Goal: Information Seeking & Learning: Learn about a topic

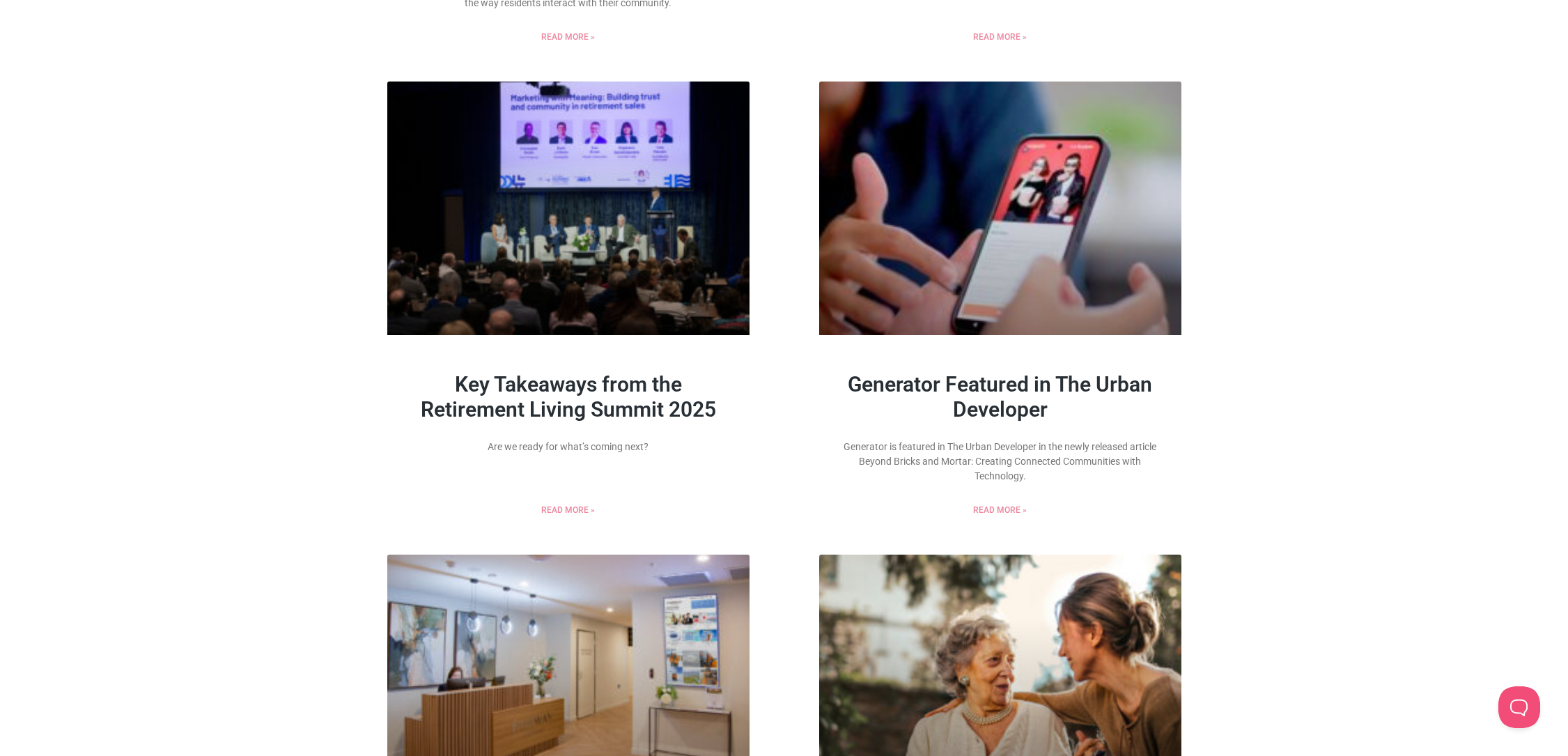
scroll to position [527, 0]
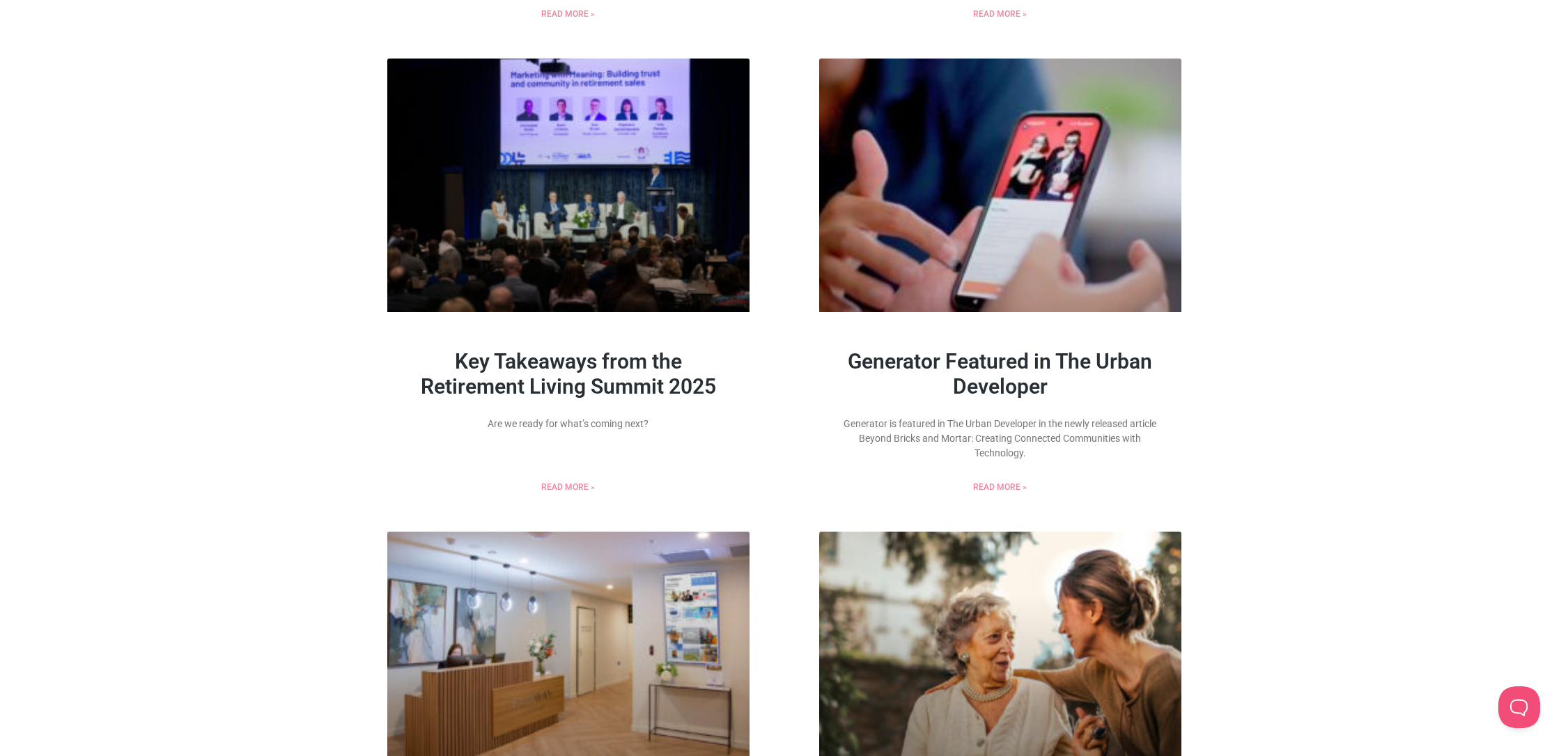
click at [993, 493] on link "Read More »" at bounding box center [1000, 487] width 54 height 12
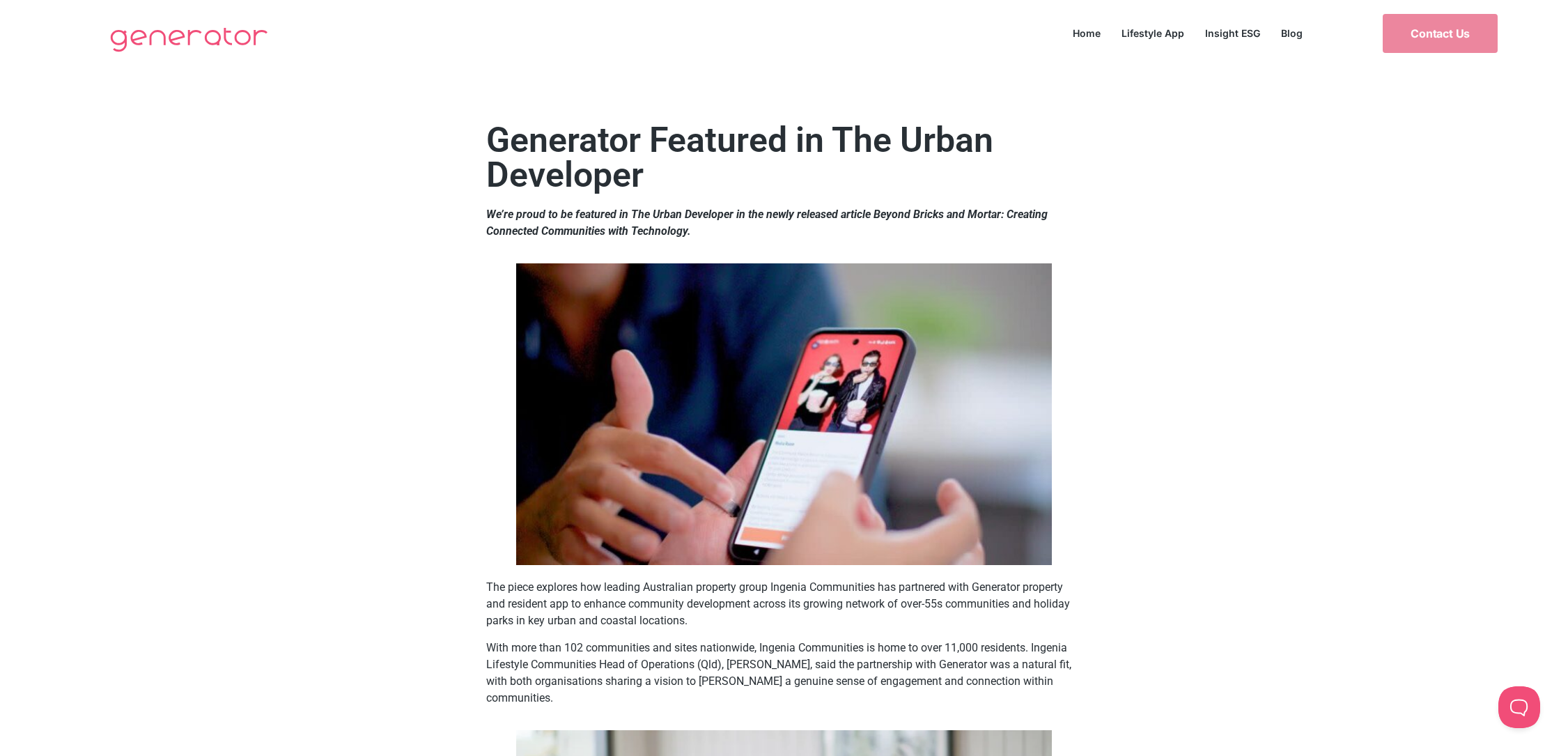
click at [779, 221] on p "We’re proud to be featured in The Urban Developer in the newly released article…" at bounding box center [784, 223] width 596 height 34
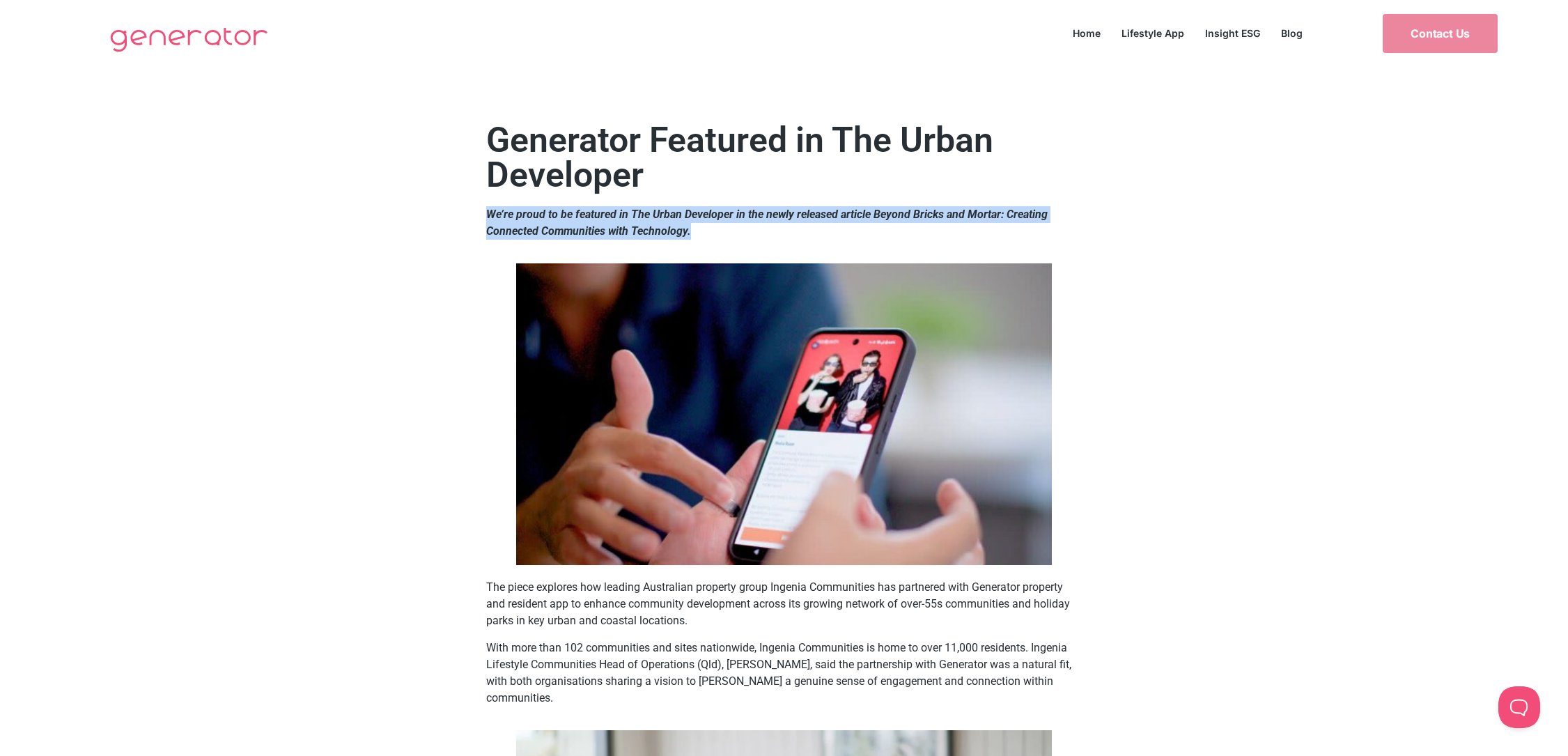
drag, startPoint x: 781, startPoint y: 223, endPoint x: 485, endPoint y: 212, distance: 296.2
copy strong "We’re proud to be featured in The Urban Developer in the newly released article…"
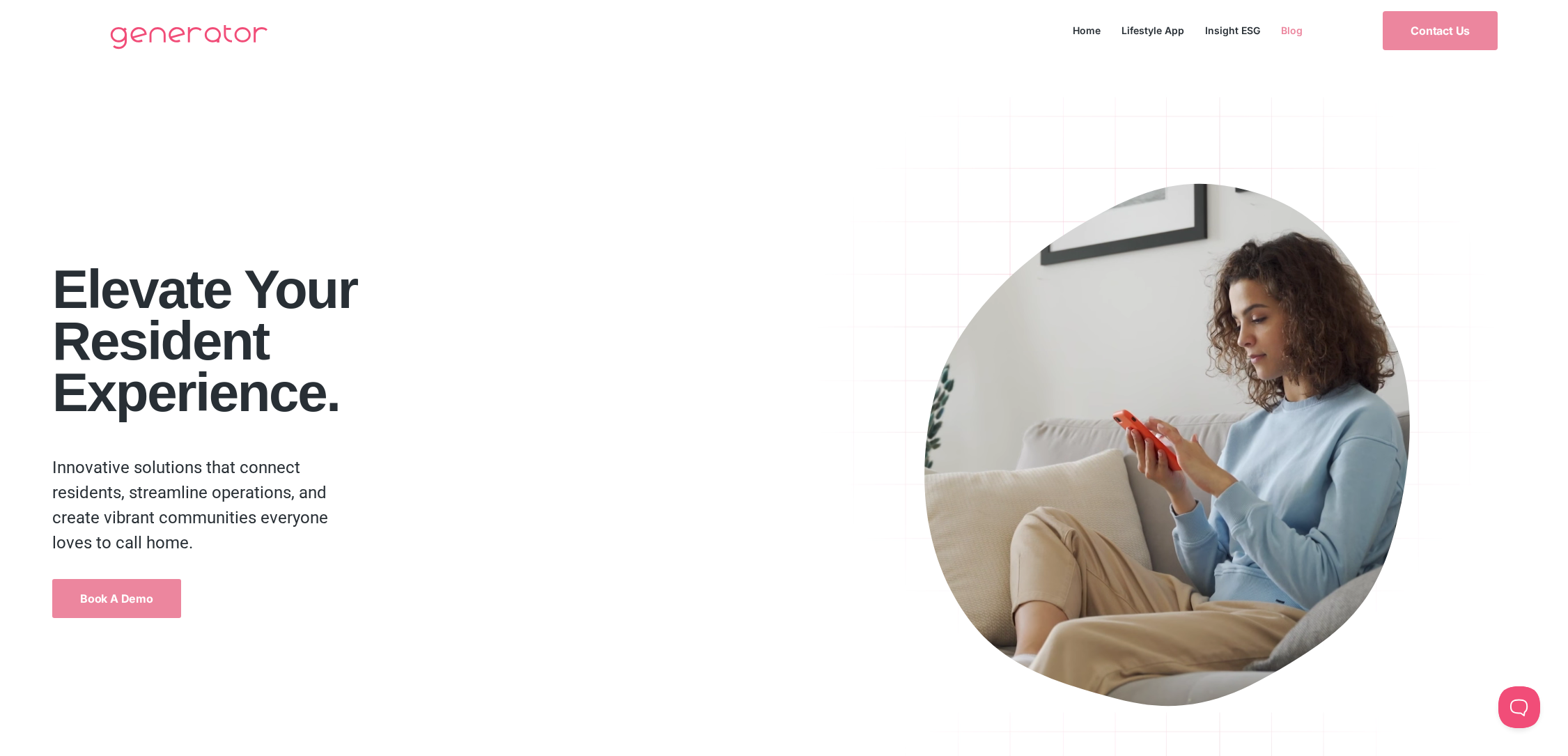
click at [1295, 35] on link "Blog" at bounding box center [1292, 31] width 43 height 19
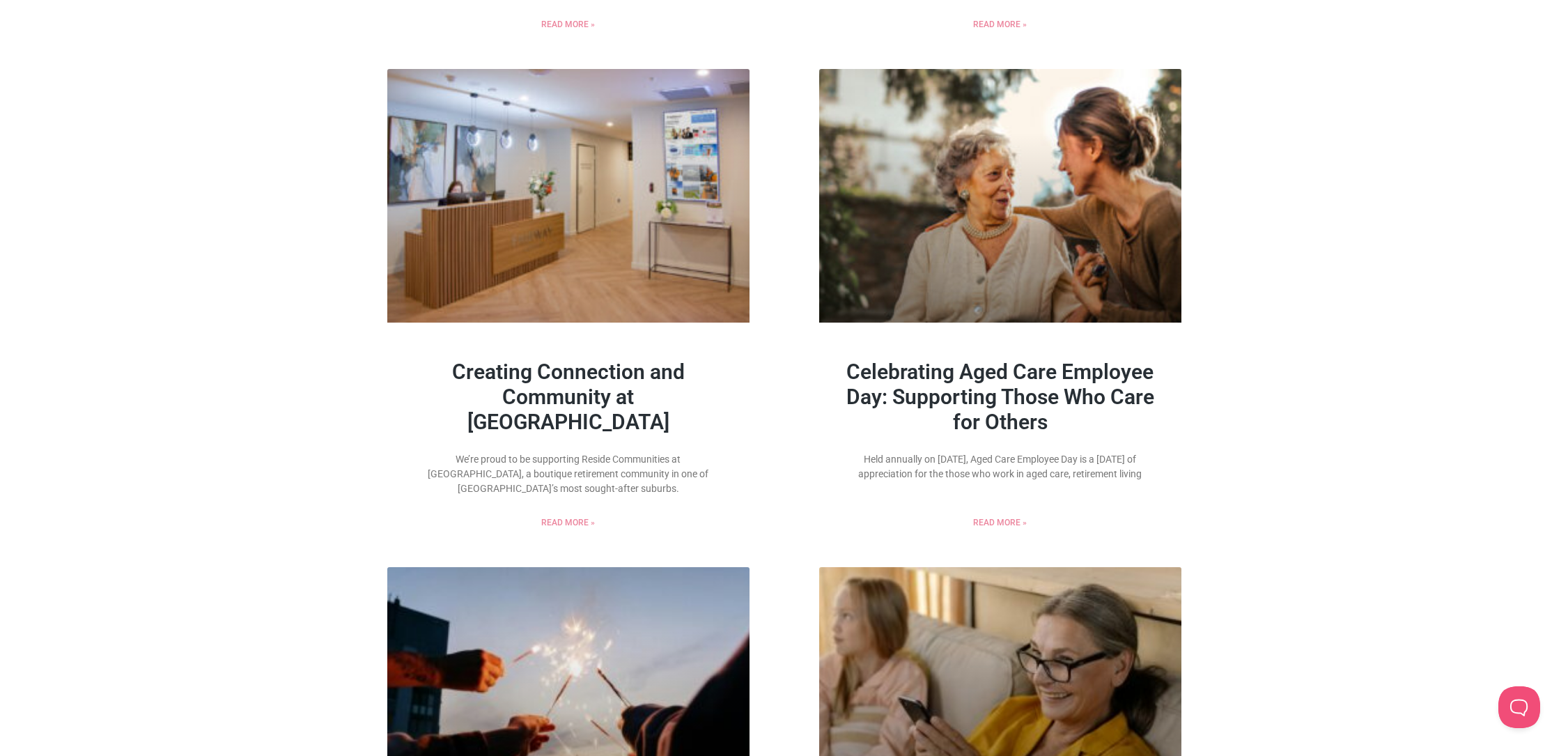
drag, startPoint x: 616, startPoint y: 434, endPoint x: 411, endPoint y: 383, distance: 211.2
click at [411, 383] on h1 "Creating Connection and Community at Fairway Carindale" at bounding box center [568, 397] width 320 height 76
copy link "Creating Connection and Community at Fairway Carindale"
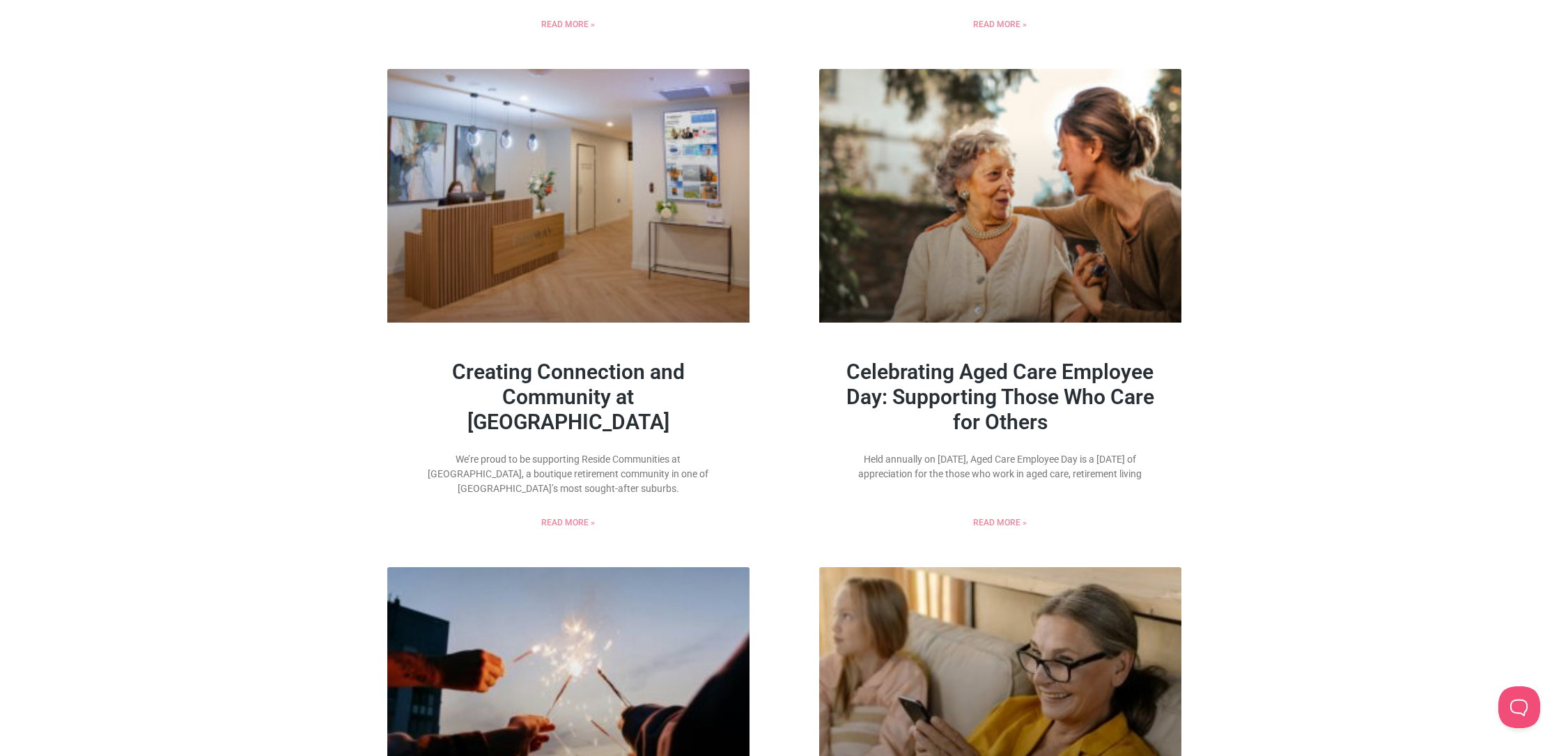
click at [1429, 243] on div "Revolutionising Residential Living: Introducing Our Innovative Resident App We’…" at bounding box center [784, 318] width 1568 height 2482
drag, startPoint x: 565, startPoint y: 504, endPoint x: 381, endPoint y: 474, distance: 186.4
click at [381, 474] on div "Revolutionising Residential Living: Introducing Our Innovative Resident App We’…" at bounding box center [784, 318] width 1568 height 2482
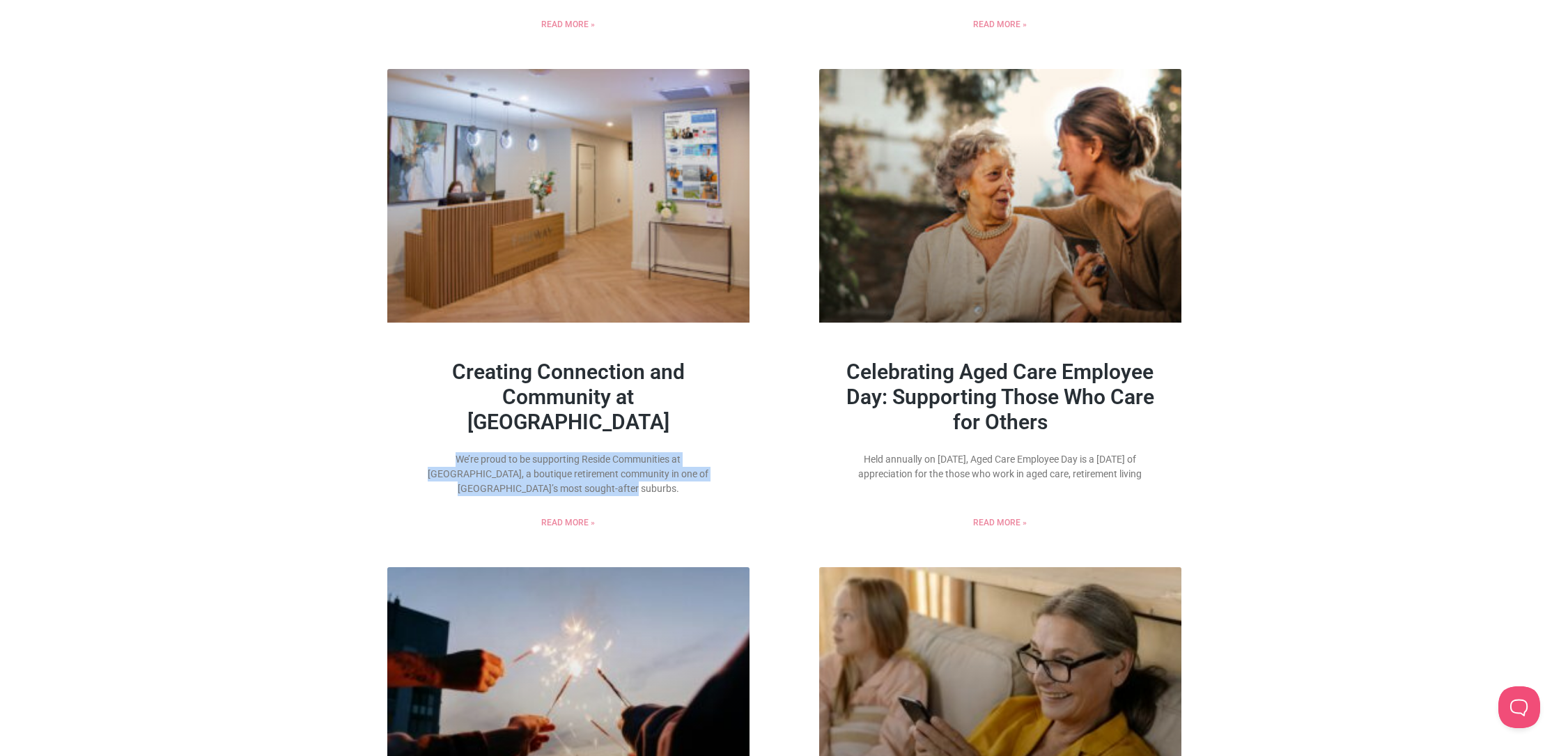
copy p "We’re proud to be supporting Reside Communities at Fairway Carindale, a boutiqu…"
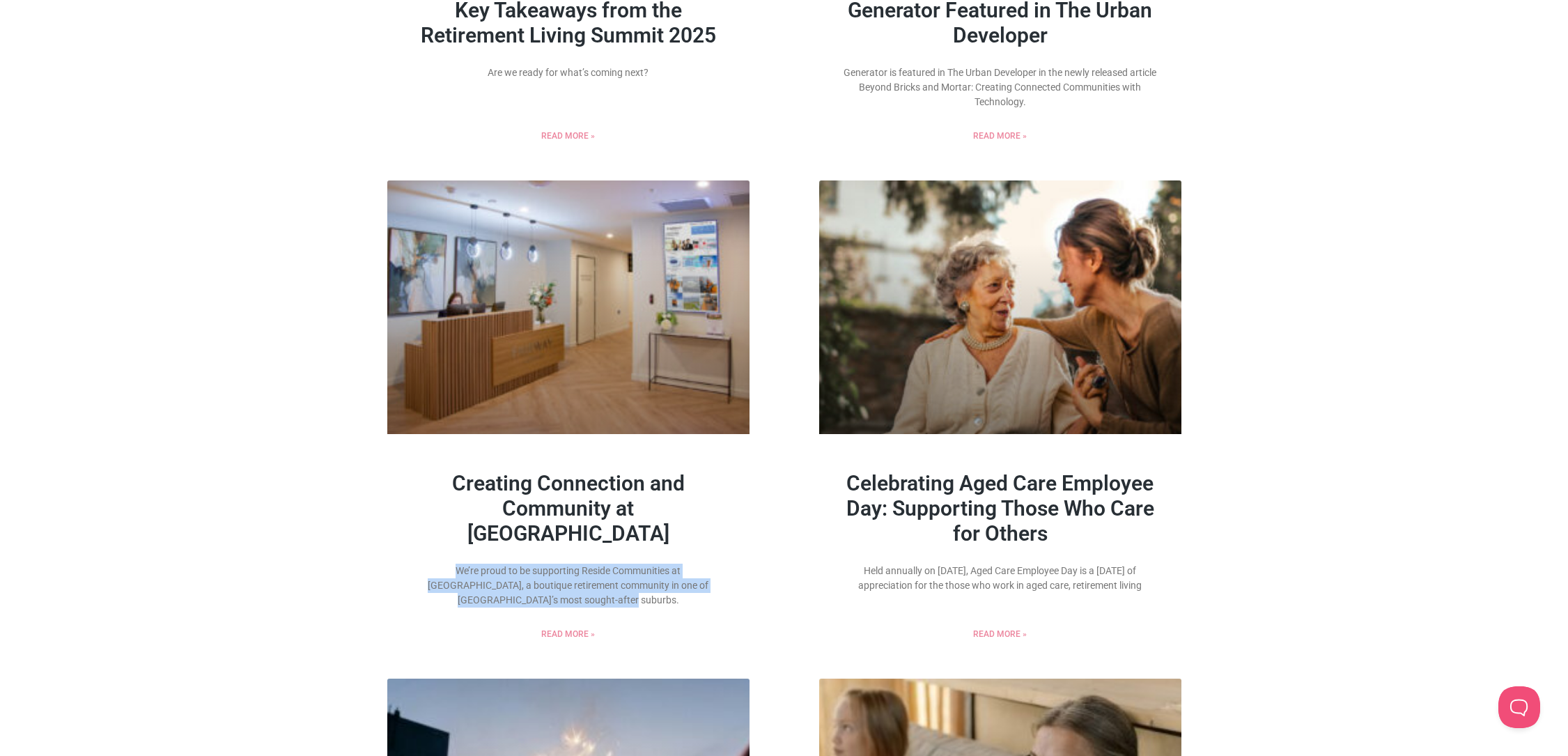
scroll to position [866, 0]
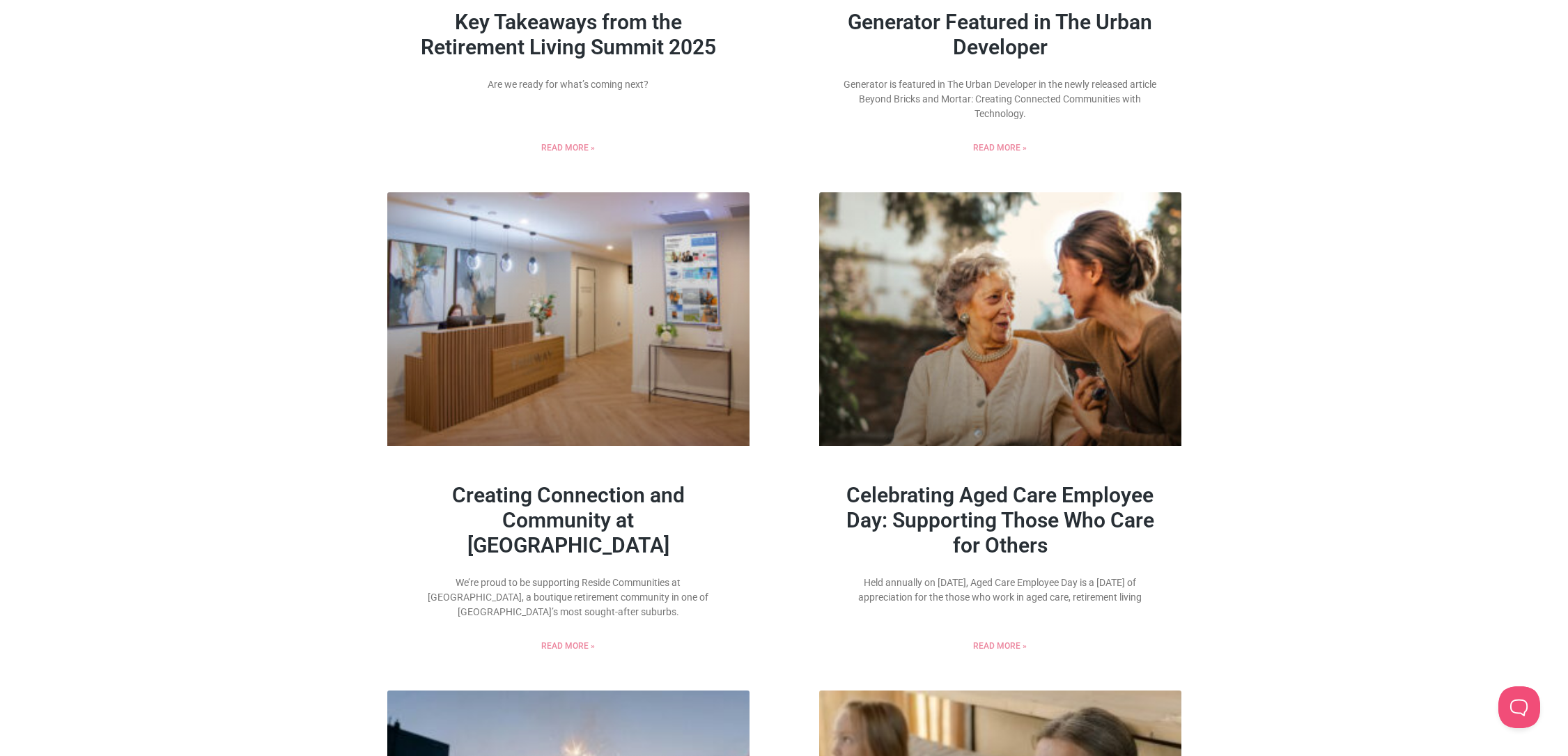
click at [1385, 161] on div "Revolutionising Residential Living: Introducing Our Innovative Resident App We’…" at bounding box center [784, 441] width 1568 height 2482
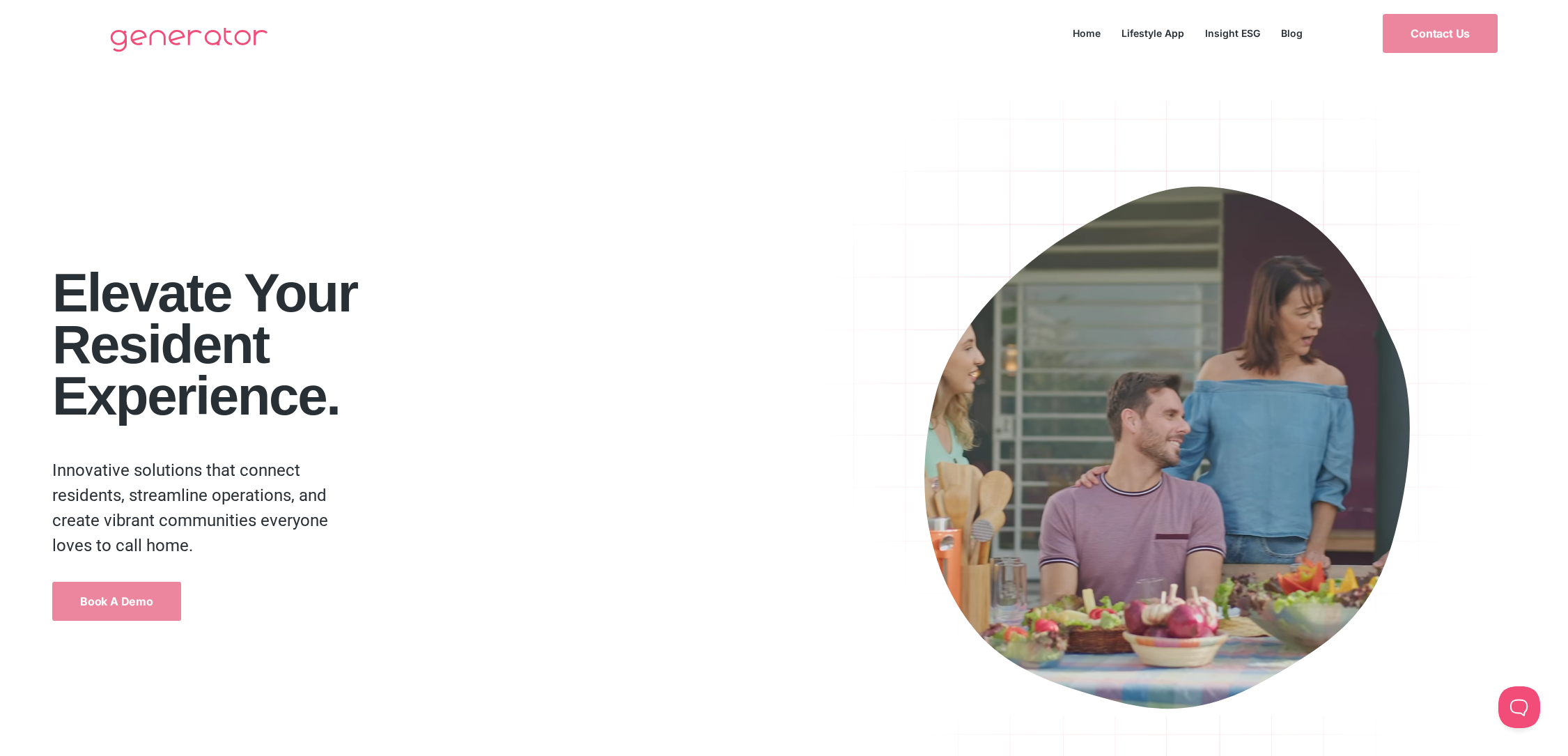
click at [444, 173] on div "Elevate your Resident Experience." at bounding box center [428, 297] width 752 height 320
